Goal: Transaction & Acquisition: Purchase product/service

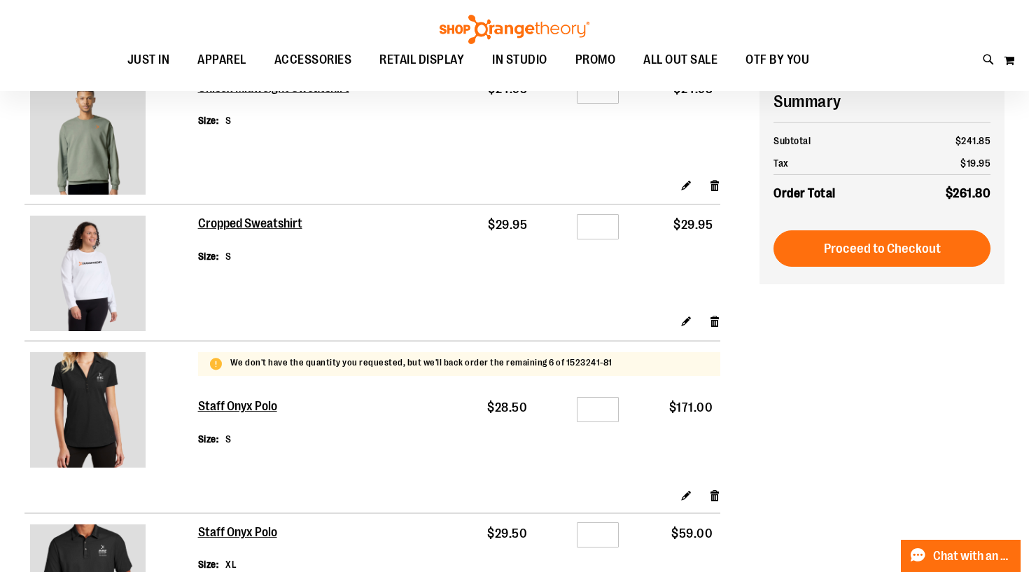
scroll to position [192, 0]
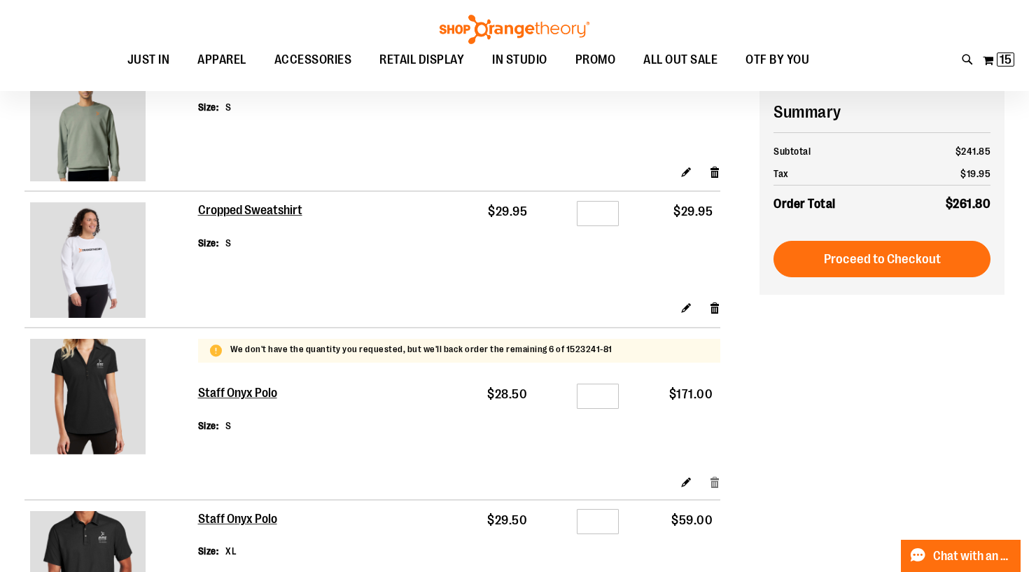
click at [712, 483] on link "Remove item" at bounding box center [715, 481] width 12 height 15
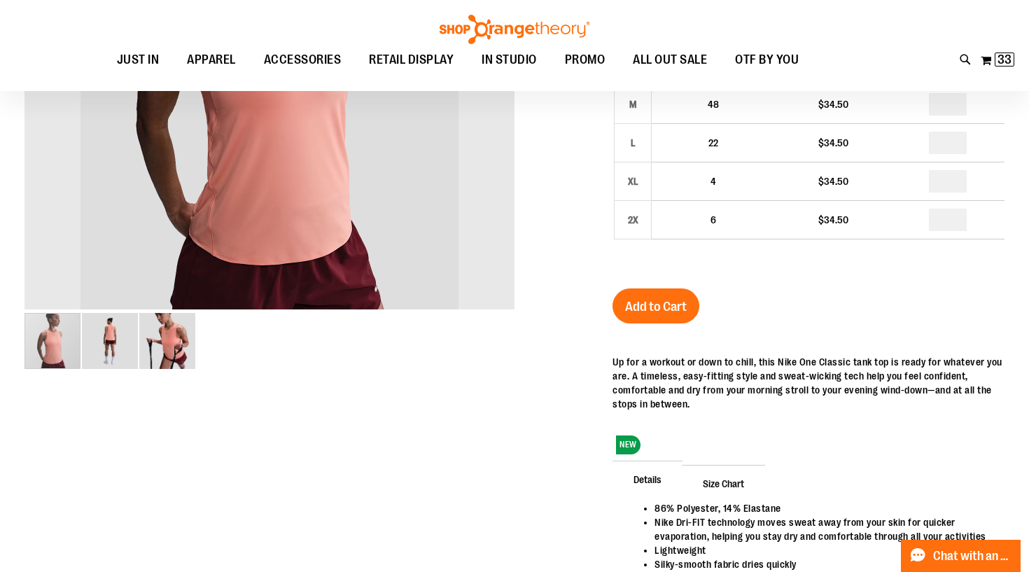
scroll to position [181, 0]
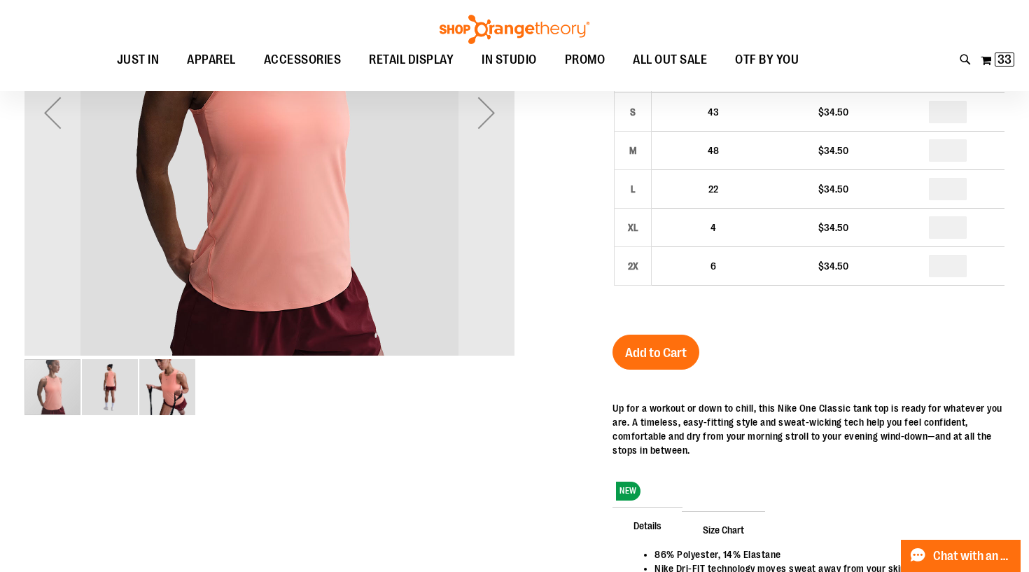
click at [122, 398] on img "image 2 of 3" at bounding box center [110, 387] width 56 height 56
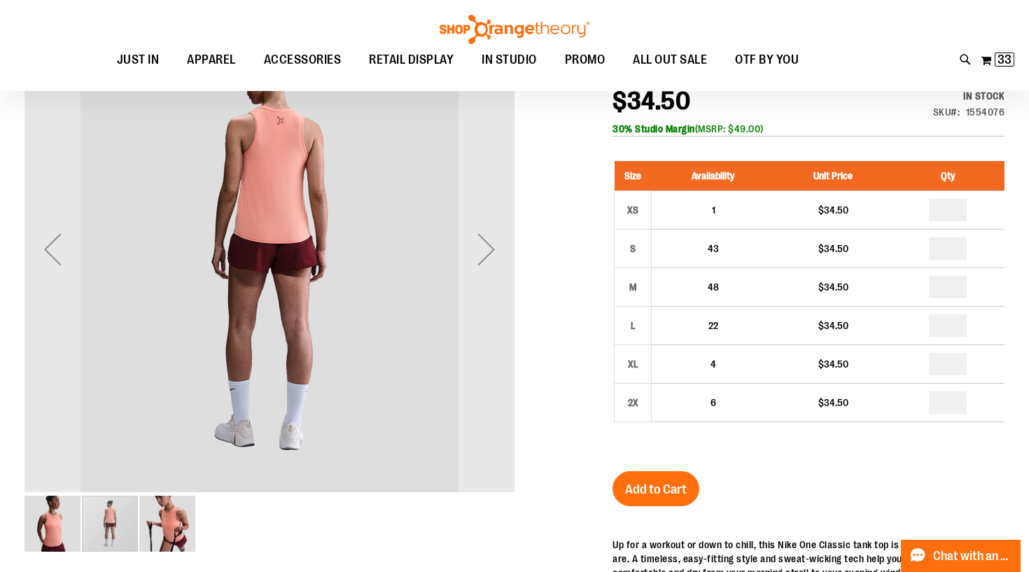
scroll to position [44, 0]
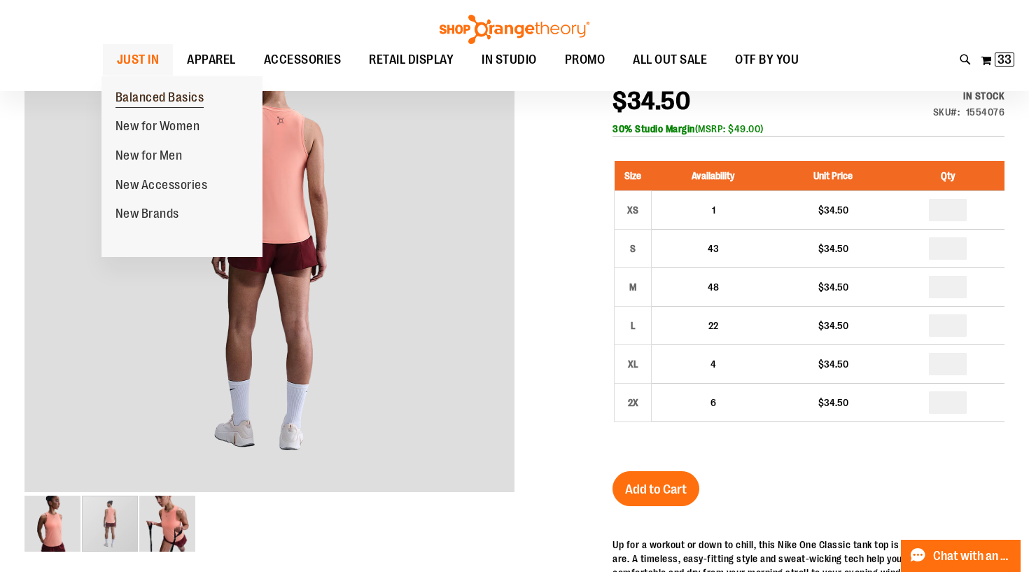
click at [175, 99] on span "Balanced Basics" at bounding box center [159, 98] width 89 height 17
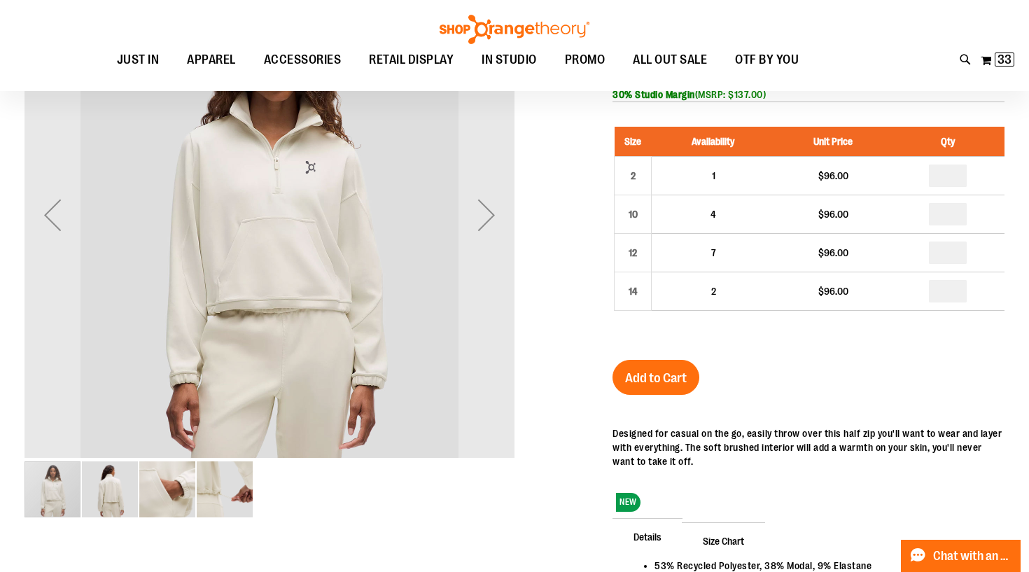
scroll to position [41, 0]
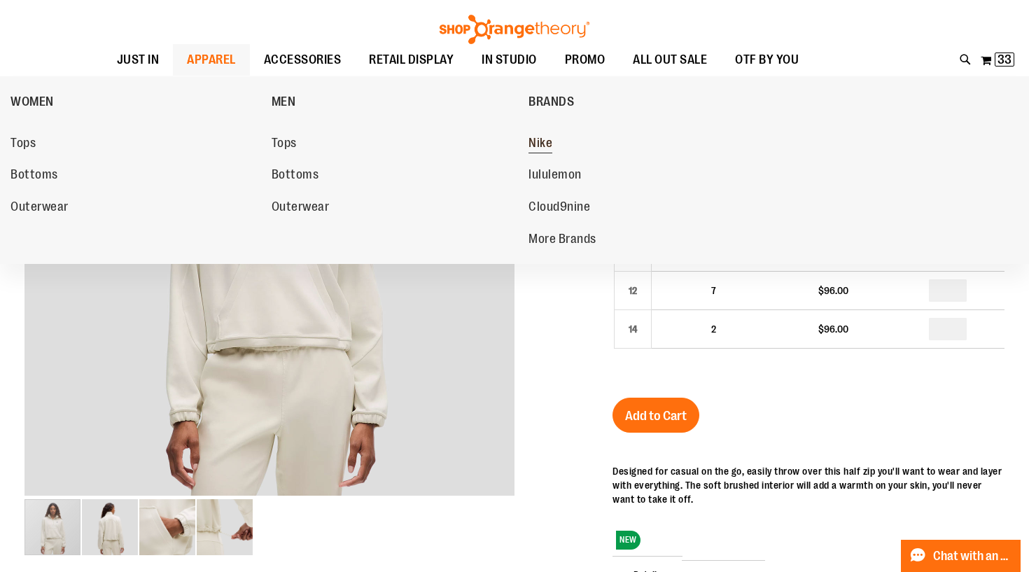
click at [539, 139] on span "Nike" at bounding box center [540, 144] width 24 height 17
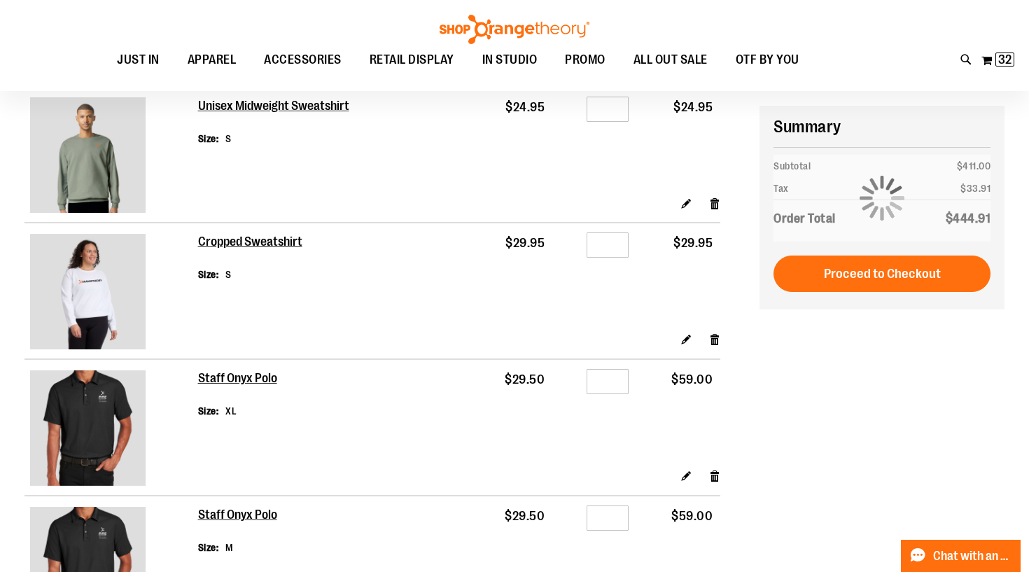
scroll to position [157, 0]
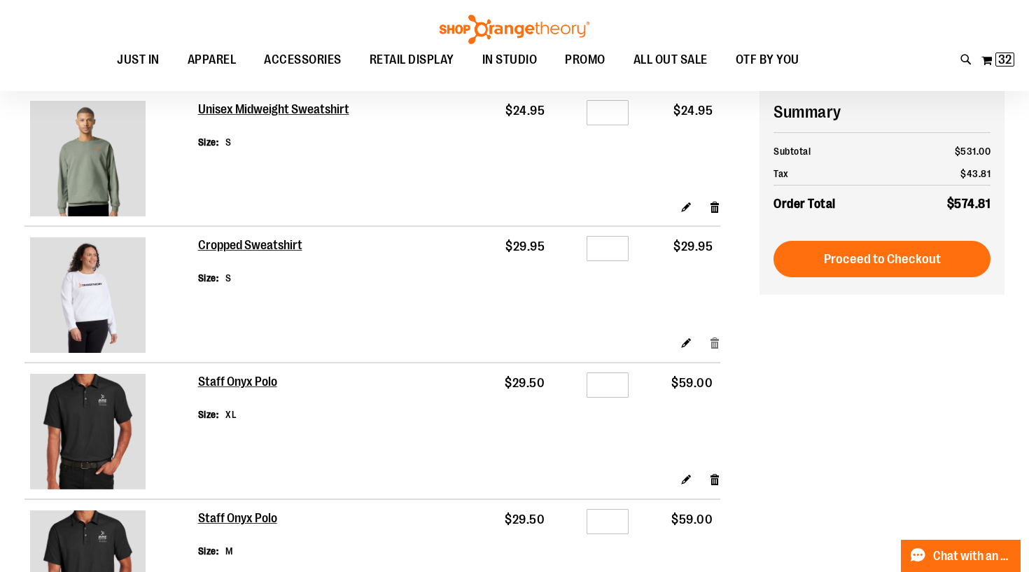
click at [712, 335] on link "Remove item" at bounding box center [715, 342] width 12 height 15
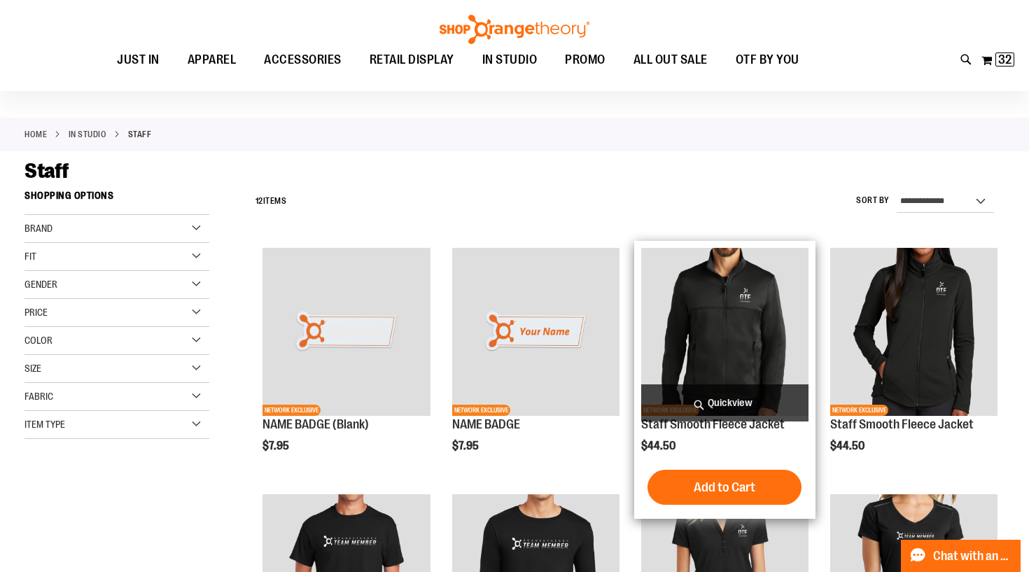
scroll to position [38, 0]
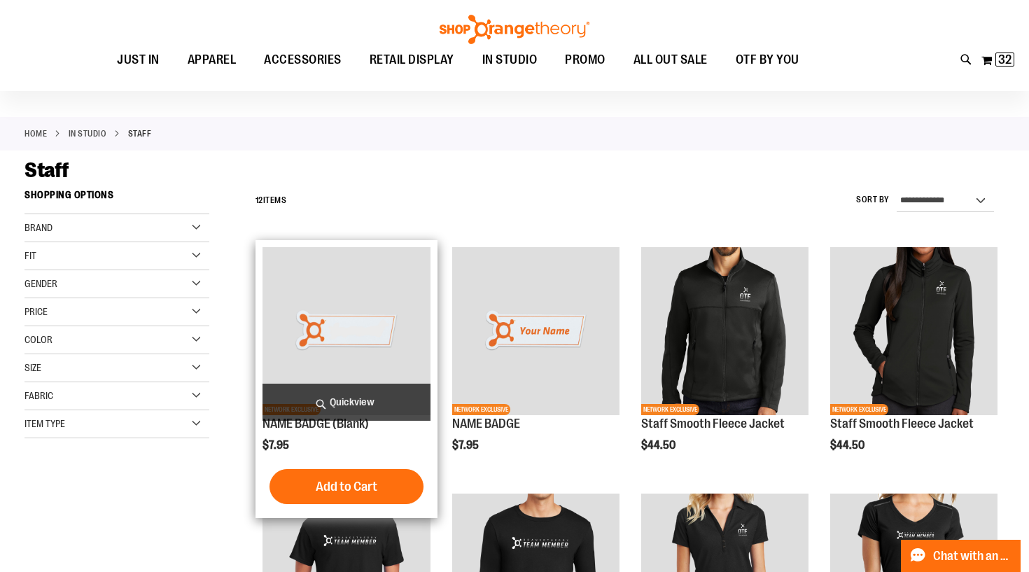
click at [338, 350] on img "product" at bounding box center [345, 330] width 167 height 167
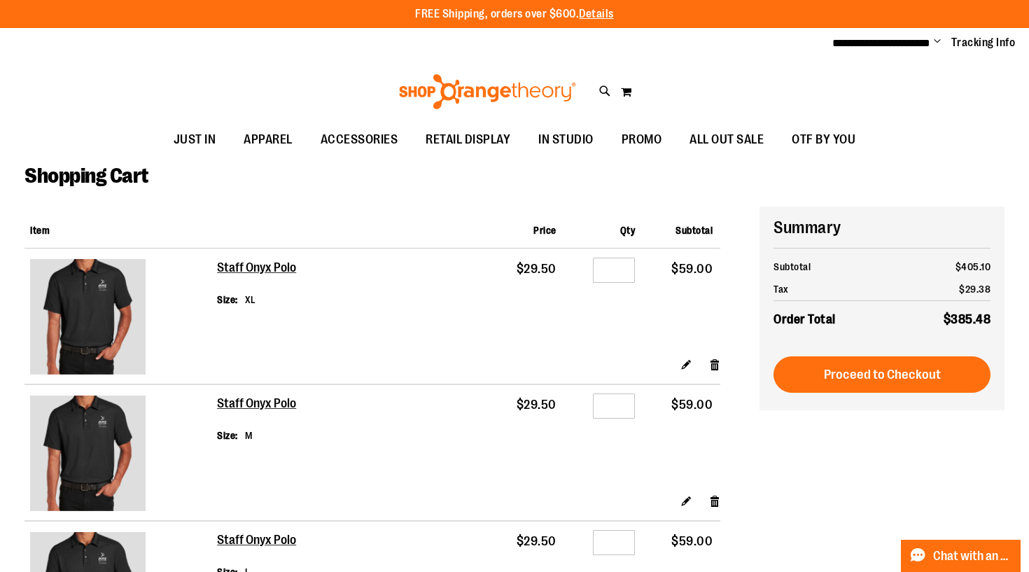
scroll to position [402, 0]
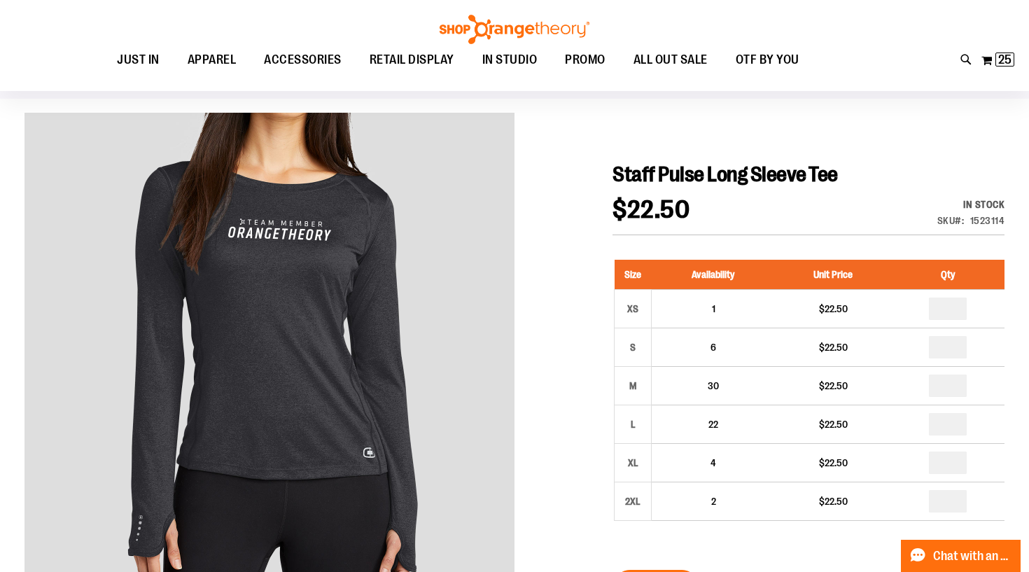
scroll to position [104, 0]
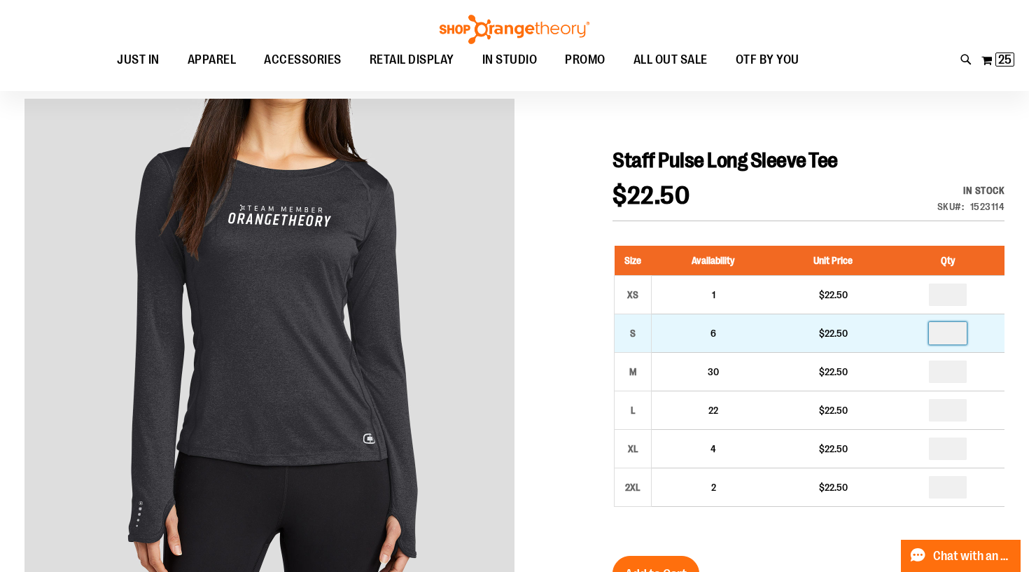
click at [966, 335] on input "number" at bounding box center [948, 333] width 38 height 22
type input "*"
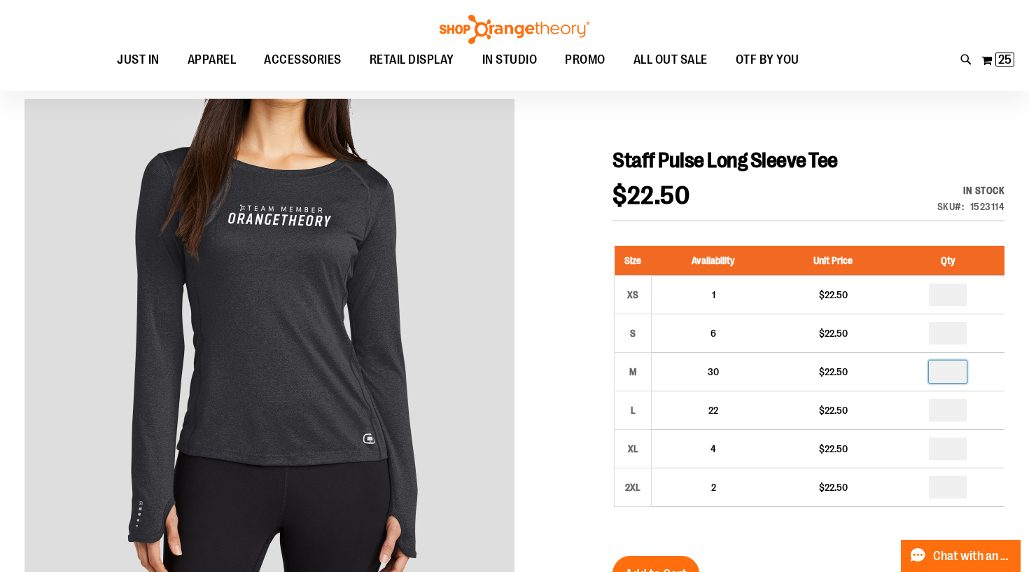
click at [962, 374] on input "number" at bounding box center [948, 371] width 38 height 22
type input "*"
click at [756, 213] on div "$22.50 In stock Only %1 left SKU 1523114" at bounding box center [808, 202] width 392 height 38
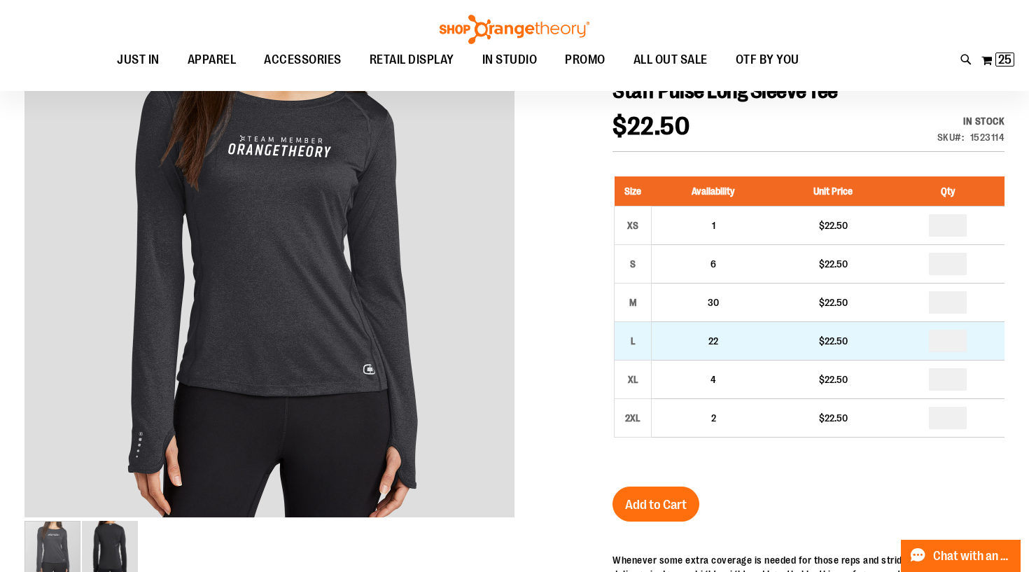
scroll to position [174, 0]
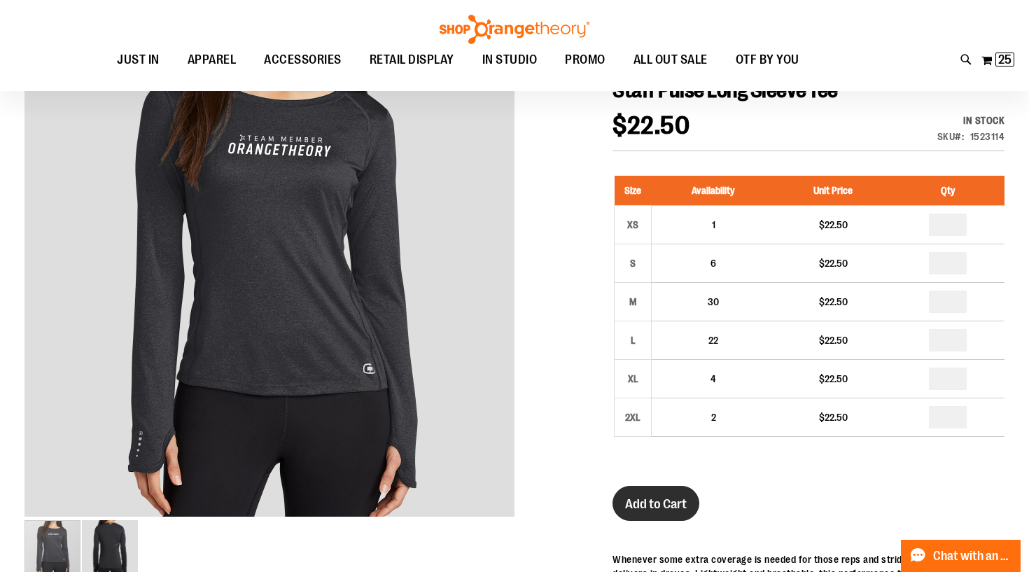
click at [640, 494] on button "Add to Cart" at bounding box center [655, 503] width 87 height 35
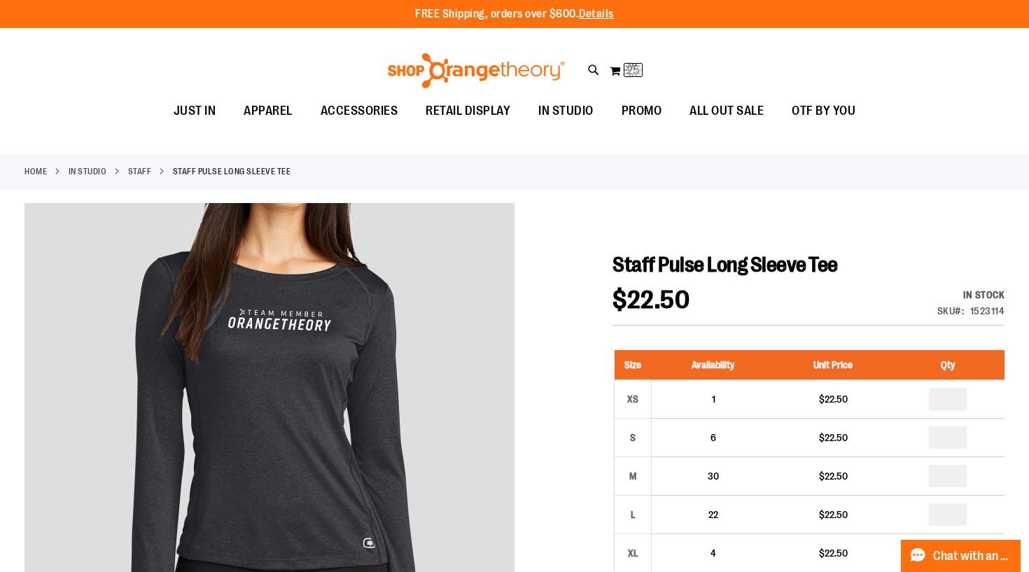
scroll to position [0, 0]
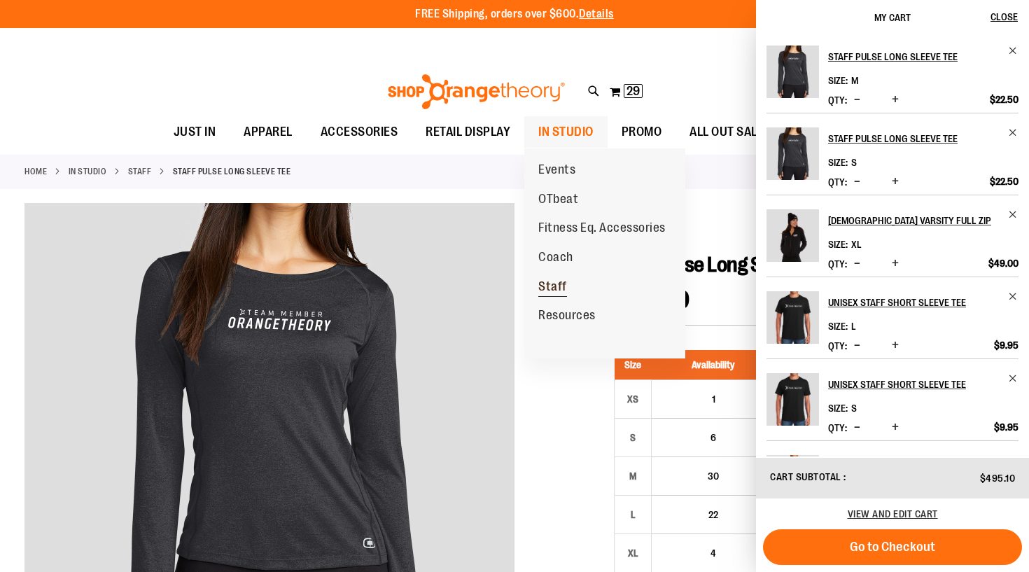
click at [551, 286] on span "Staff" at bounding box center [552, 287] width 29 height 17
